Goal: Navigation & Orientation: Find specific page/section

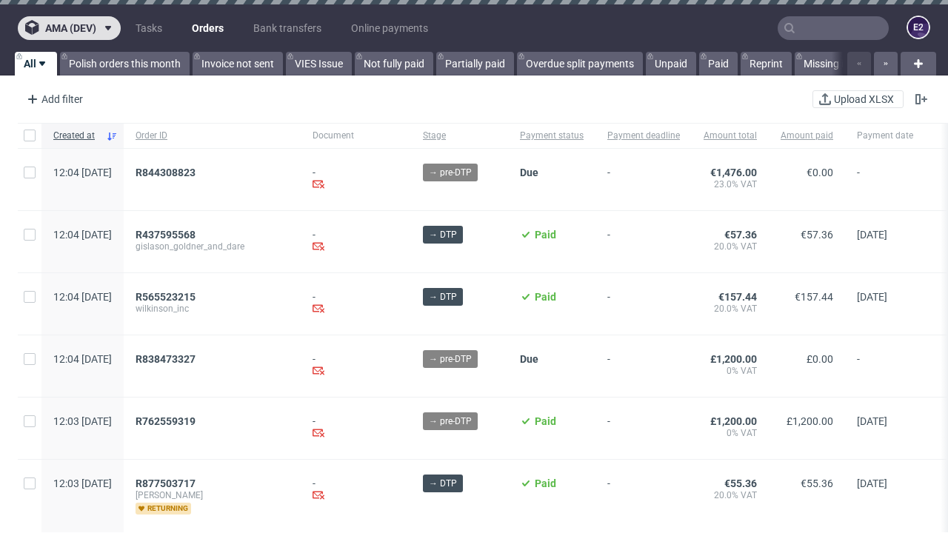
click at [69, 28] on span "ama (dev)" at bounding box center [70, 28] width 51 height 10
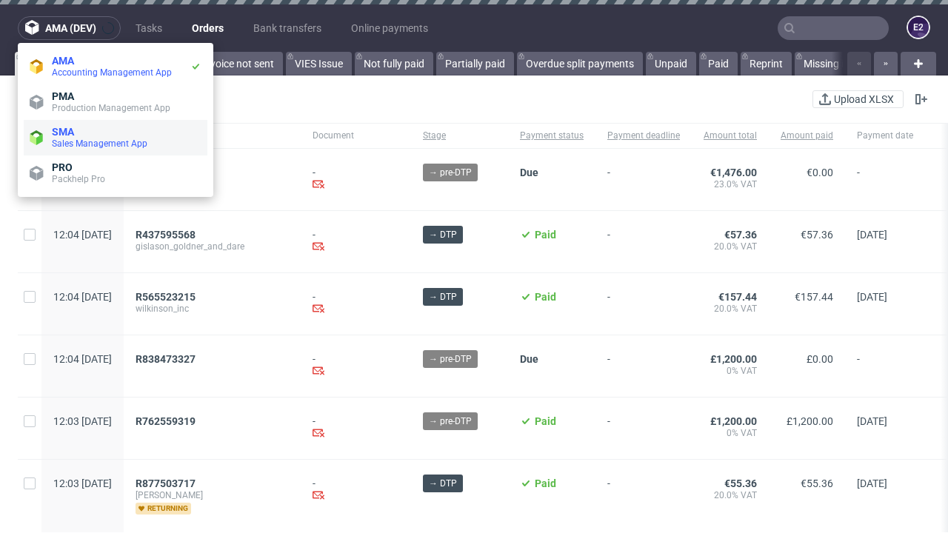
click at [116, 138] on span "Sales Management App" at bounding box center [127, 144] width 150 height 12
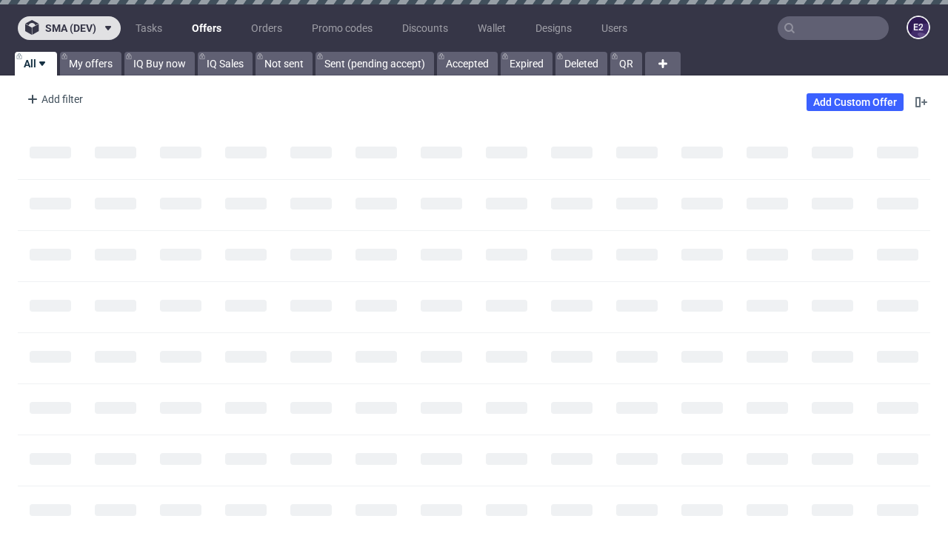
click at [69, 28] on span "sma (dev)" at bounding box center [70, 28] width 51 height 10
